Goal: Information Seeking & Learning: Check status

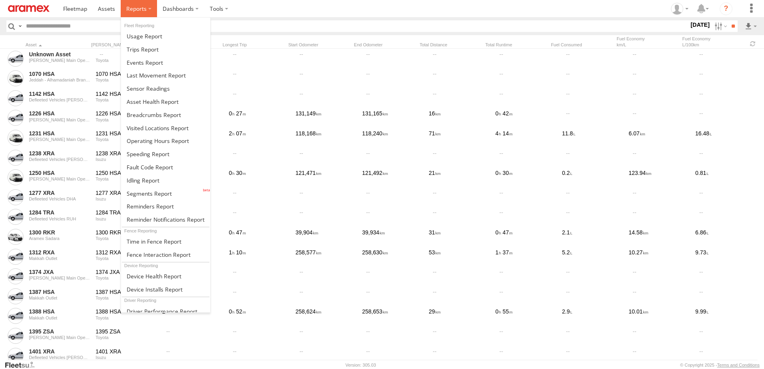
drag, startPoint x: 0, startPoint y: 0, endPoint x: 126, endPoint y: 9, distance: 126.6
click at [126, 9] on span at bounding box center [136, 9] width 20 height 8
click at [151, 175] on link at bounding box center [165, 180] width 89 height 13
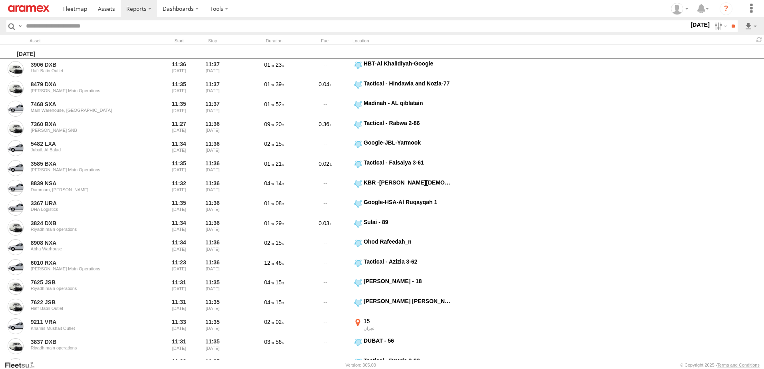
click at [693, 26] on label "[DATE]" at bounding box center [700, 24] width 22 height 9
click at [0, 0] on label at bounding box center [0, 0] width 0 height 0
click at [0, 0] on span "> 10min" at bounding box center [0, 0] width 0 height 0
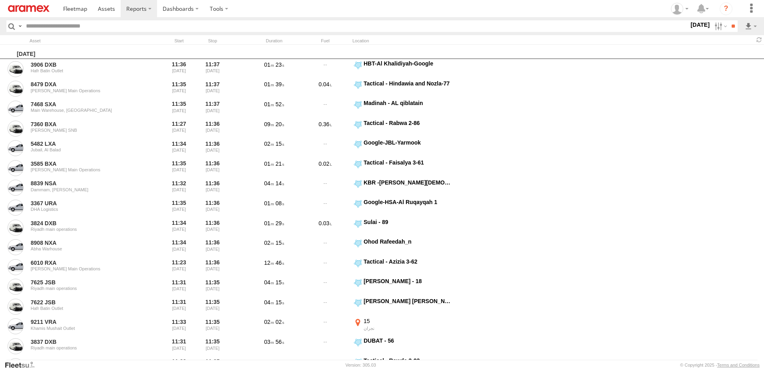
scroll to position [189, 0]
click at [0, 0] on span "RUH - [GEOGRAPHIC_DATA]" at bounding box center [0, 0] width 0 height 0
click at [0, 0] on span "[PERSON_NAME]" at bounding box center [0, 0] width 0 height 0
click at [0, 0] on span "Defleeted Vehicles RUH" at bounding box center [0, 0] width 0 height 0
click at [737, 24] on input "**" at bounding box center [733, 26] width 9 height 12
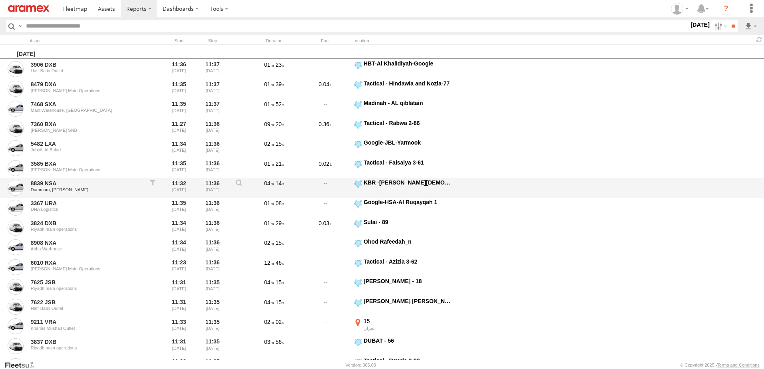
scroll to position [0, 0]
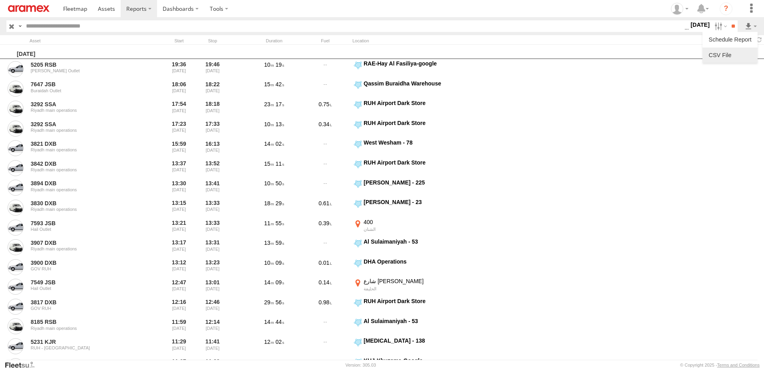
click at [747, 54] on link at bounding box center [730, 55] width 49 height 12
